Goal: Transaction & Acquisition: Purchase product/service

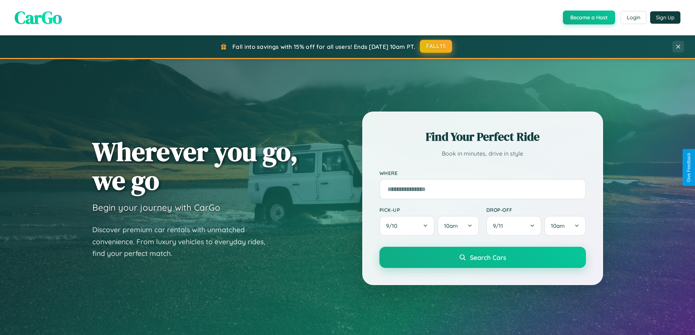
click at [436, 46] on button "FALL15" at bounding box center [436, 46] width 32 height 13
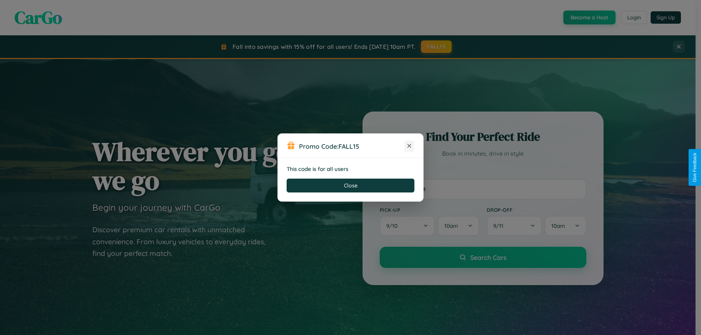
click at [409, 146] on icon at bounding box center [408, 145] width 7 height 7
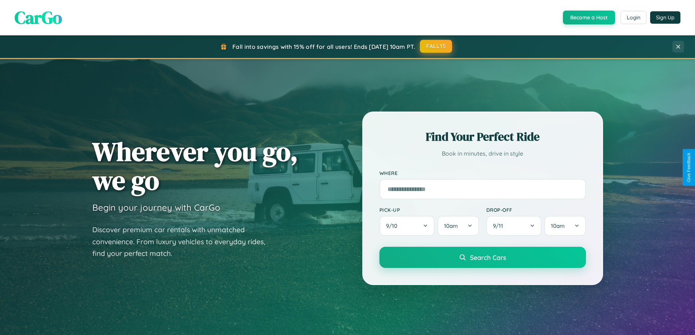
click at [436, 46] on button "FALL15" at bounding box center [436, 46] width 32 height 13
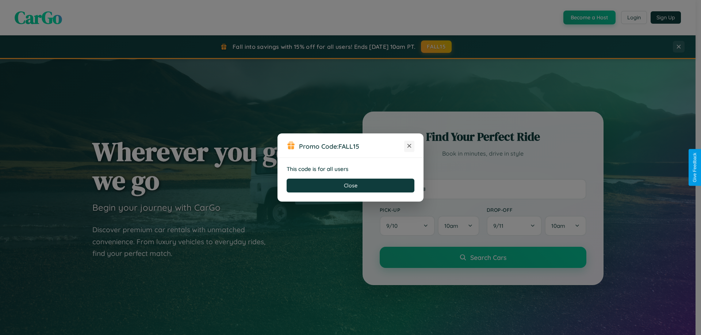
click at [409, 146] on icon at bounding box center [408, 145] width 7 height 7
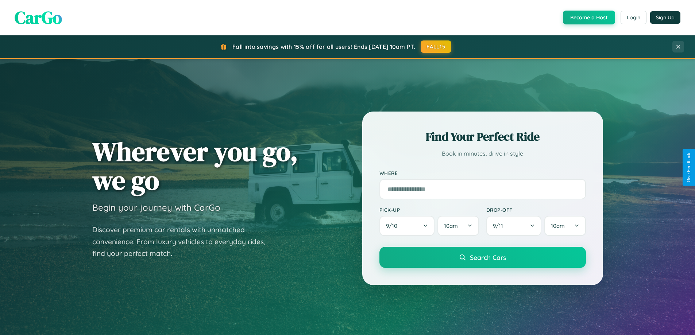
scroll to position [1404, 0]
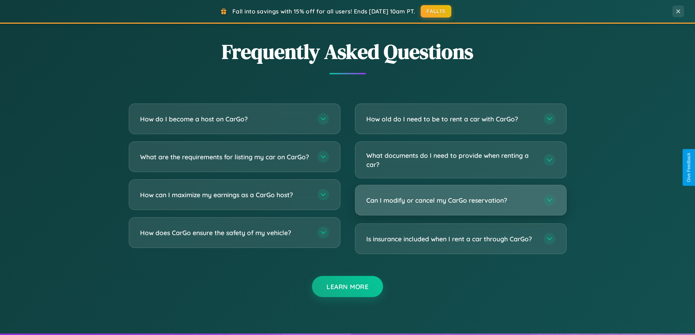
click at [461, 200] on h3 "Can I modify or cancel my CarGo reservation?" at bounding box center [451, 200] width 170 height 9
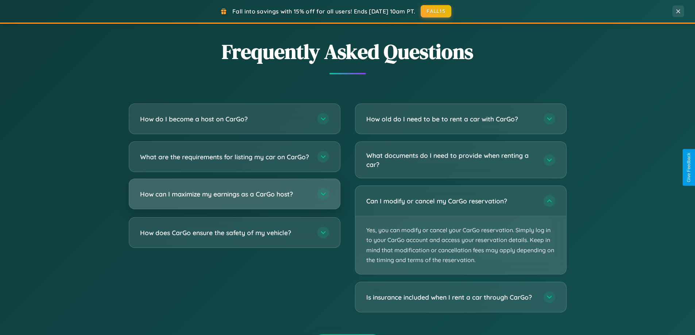
click at [234, 199] on h3 "How can I maximize my earnings as a CarGo host?" at bounding box center [225, 194] width 170 height 9
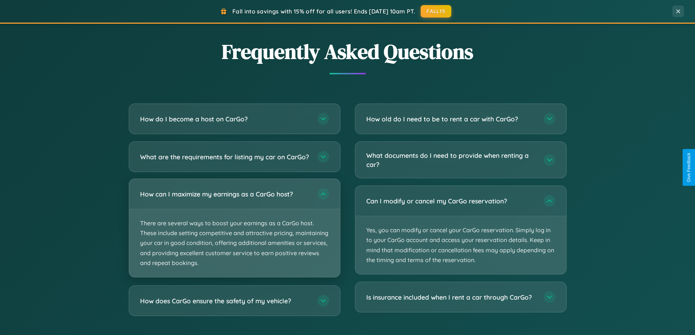
click at [234, 234] on p "There are several ways to boost your earnings as a CarGo host. These include se…" at bounding box center [234, 243] width 211 height 68
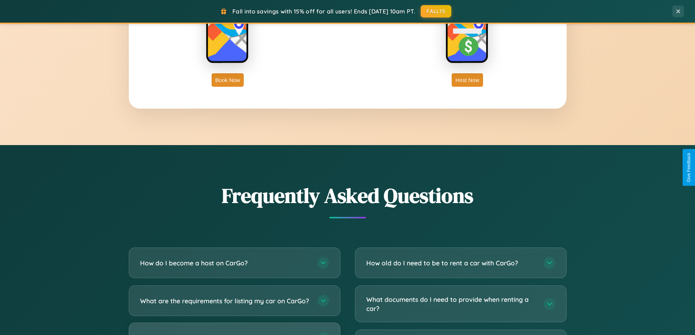
scroll to position [1173, 0]
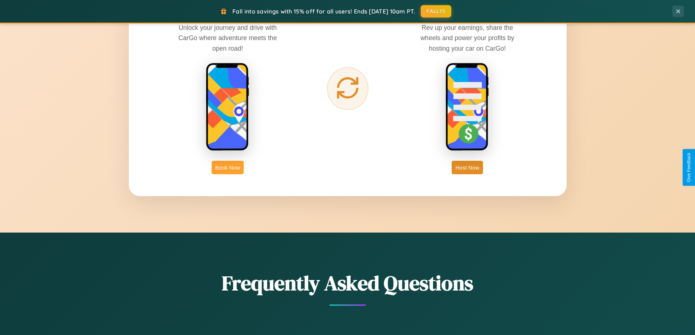
click at [228, 168] on button "Book Now" at bounding box center [228, 168] width 32 height 14
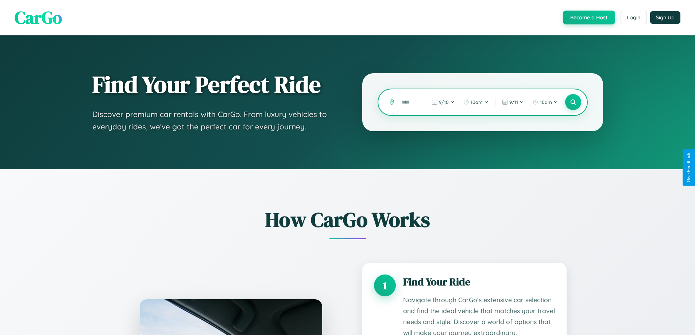
click at [408, 102] on input "text" at bounding box center [407, 102] width 19 height 13
type input "*"
click at [573, 102] on icon at bounding box center [573, 102] width 7 height 7
